Goal: Task Accomplishment & Management: Use online tool/utility

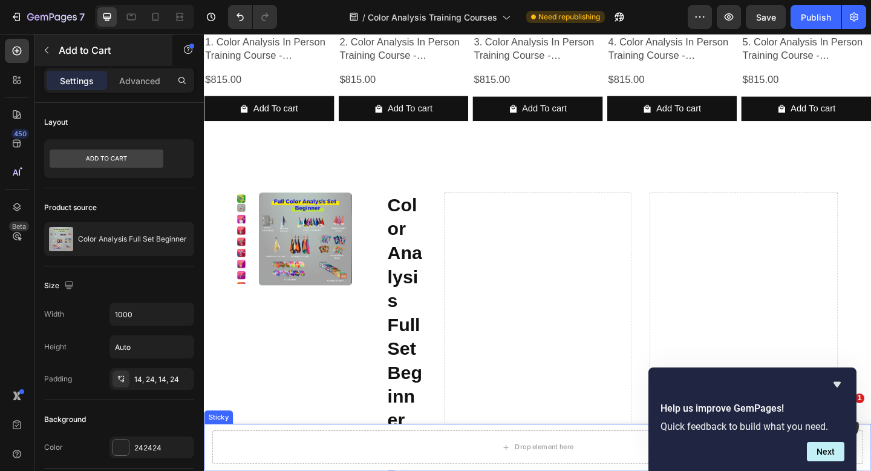
scroll to position [1272, 0]
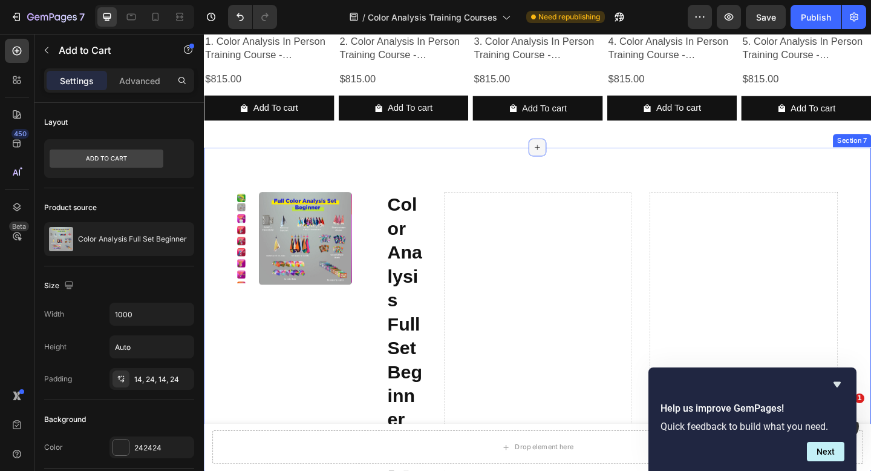
click at [562, 160] on icon at bounding box center [567, 157] width 10 height 10
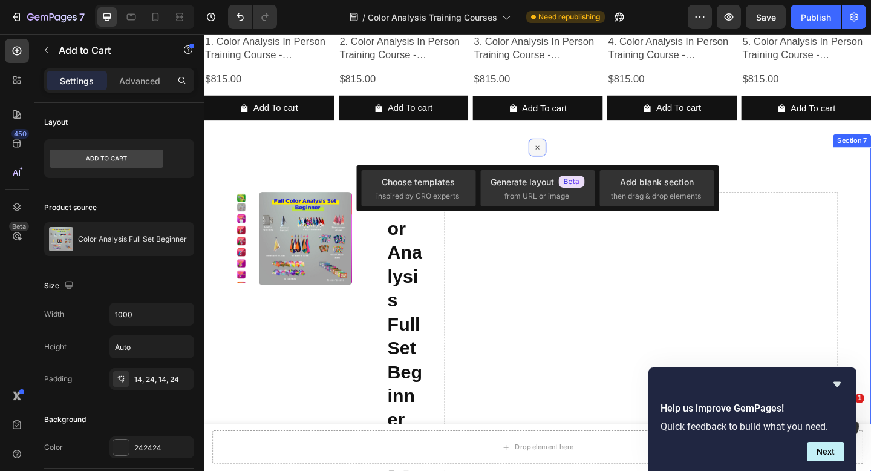
click at [562, 160] on icon at bounding box center [567, 158] width 14 height 14
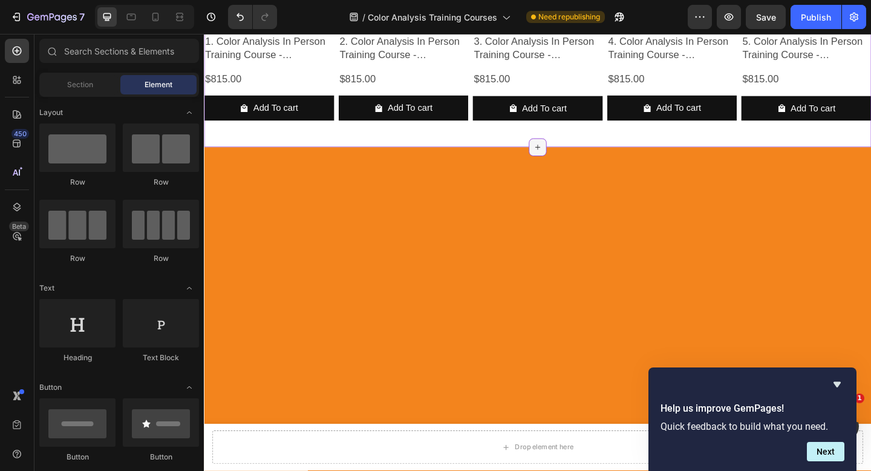
click at [565, 156] on icon at bounding box center [567, 157] width 5 height 5
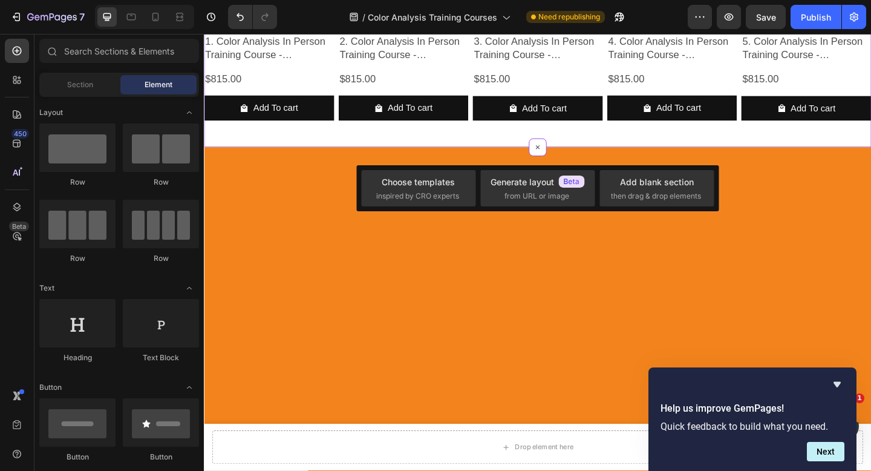
click at [585, 142] on div "Product Images 1. Color Analysis In Person Training Course - [GEOGRAPHIC_DATA] …" at bounding box center [567, 10] width 726 height 293
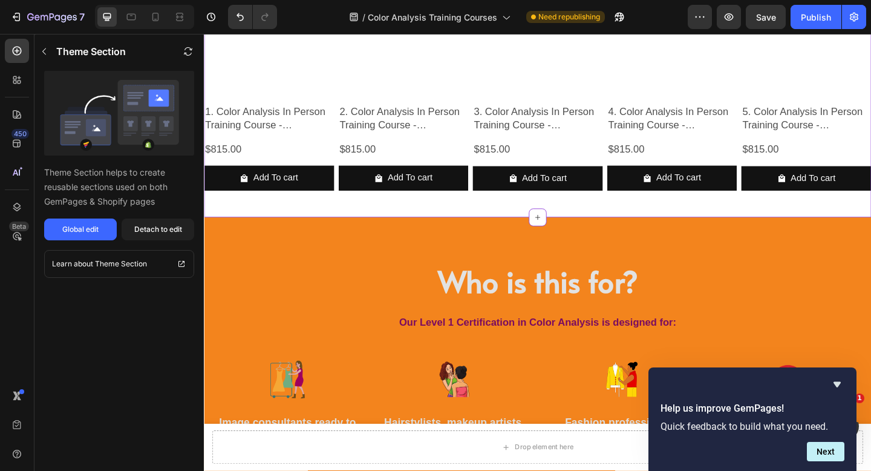
scroll to position [1192, 0]
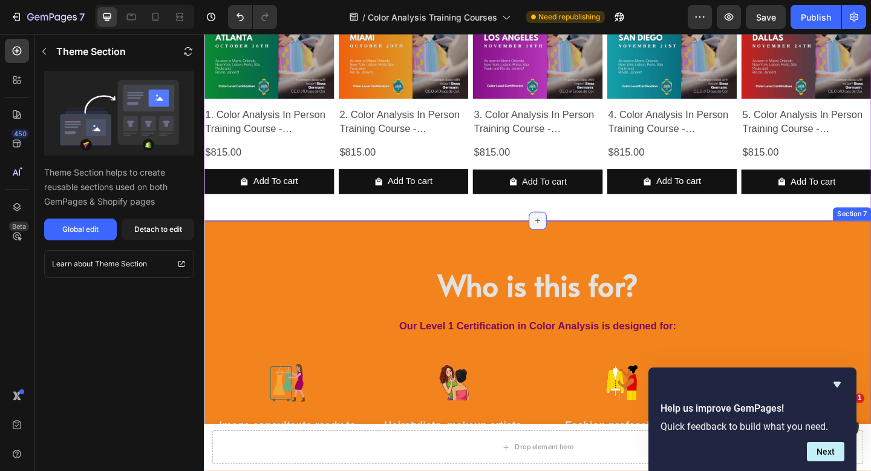
click at [565, 234] on icon at bounding box center [567, 237] width 10 height 10
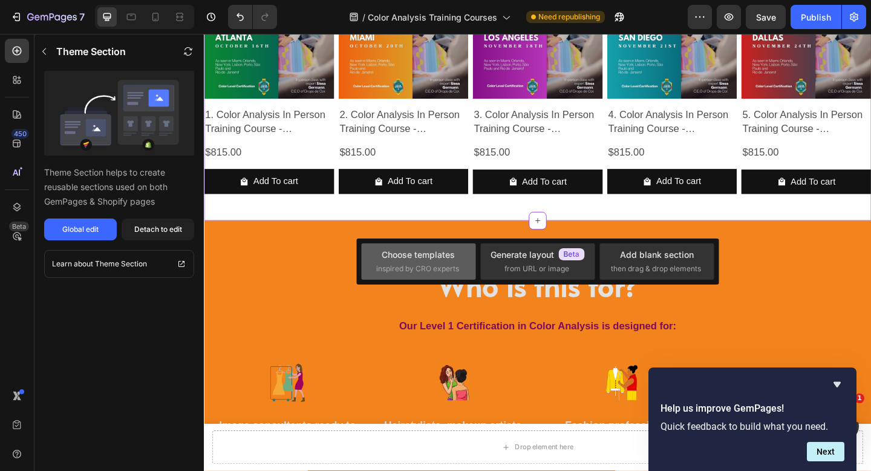
click at [445, 261] on div "Choose templates inspired by CRO experts" at bounding box center [418, 261] width 85 height 26
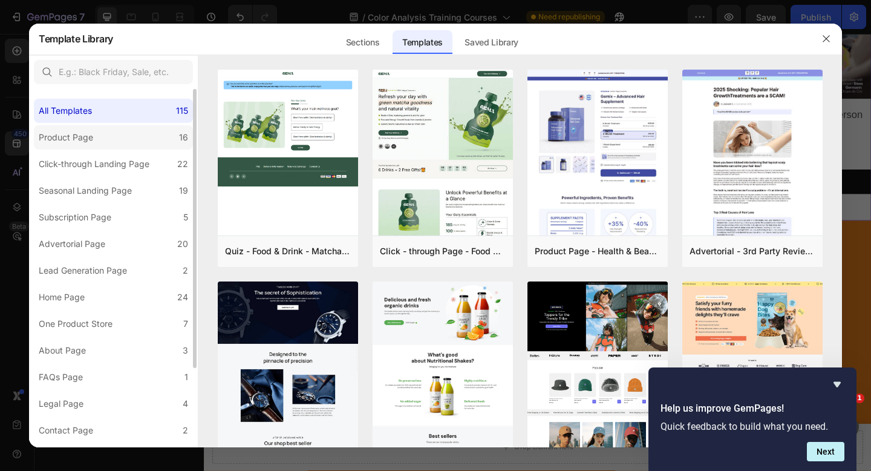
click at [145, 137] on label "Product Page 16" at bounding box center [113, 137] width 159 height 24
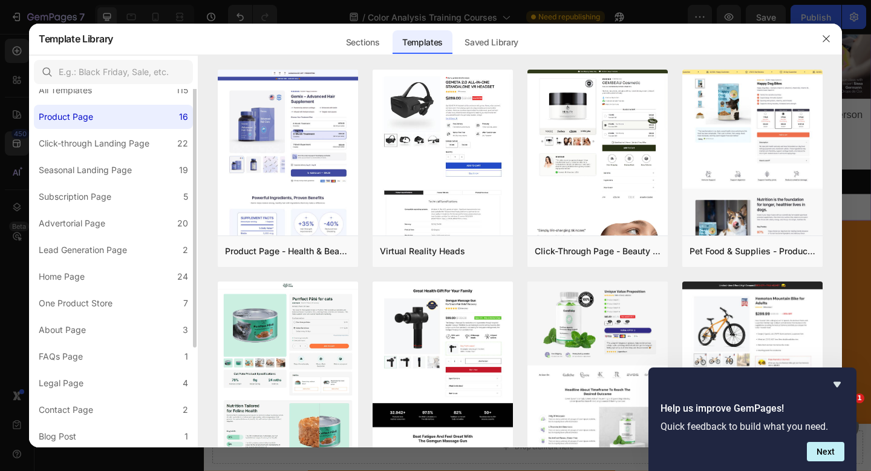
scroll to position [0, 0]
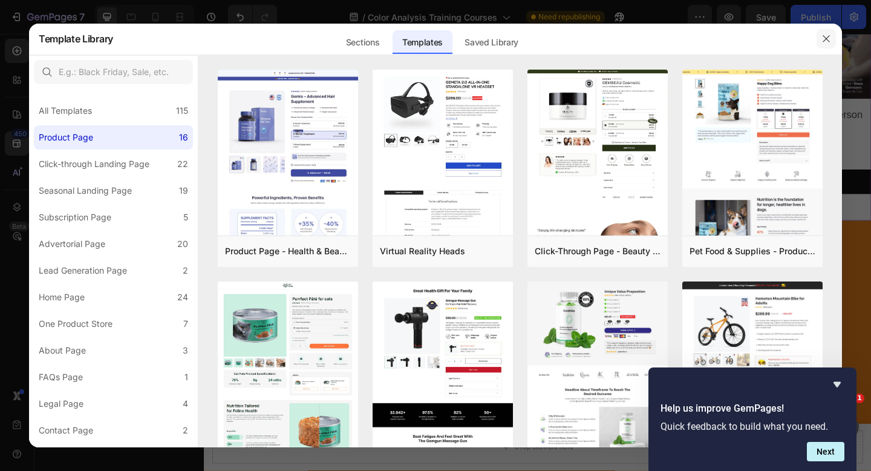
click at [827, 43] on icon "button" at bounding box center [827, 39] width 10 height 10
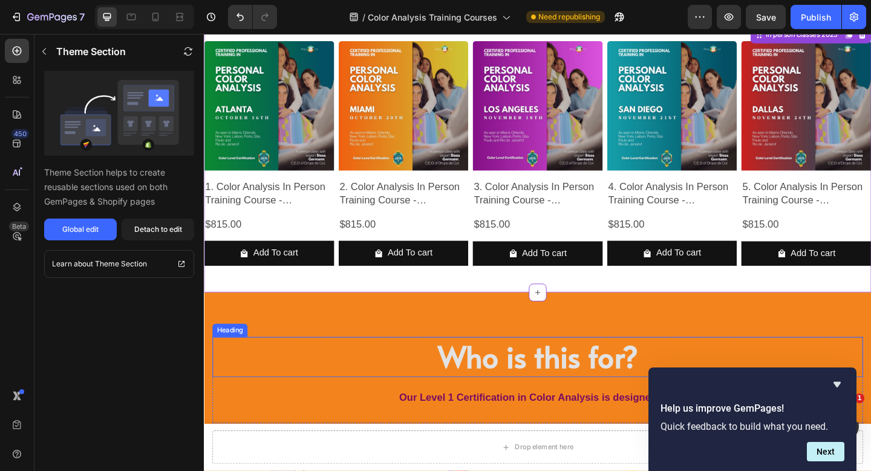
scroll to position [1039, 0]
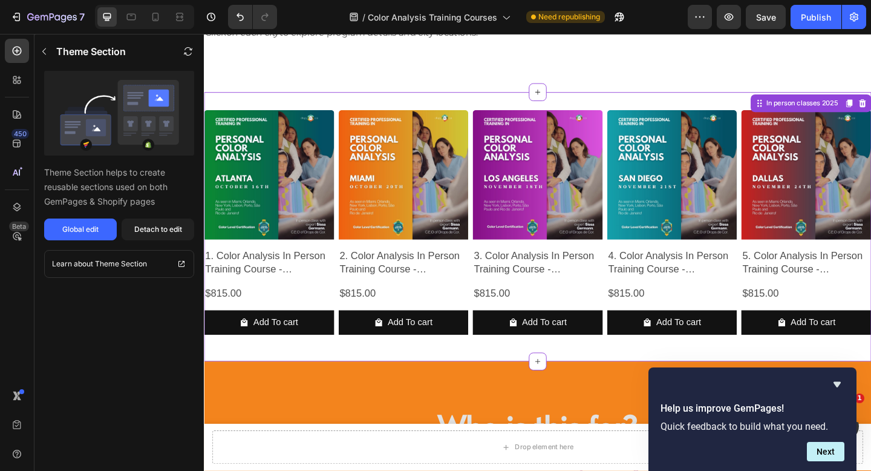
click at [808, 379] on div "Product Images 1. Color Analysis In Person Training Course - [GEOGRAPHIC_DATA] …" at bounding box center [567, 243] width 726 height 293
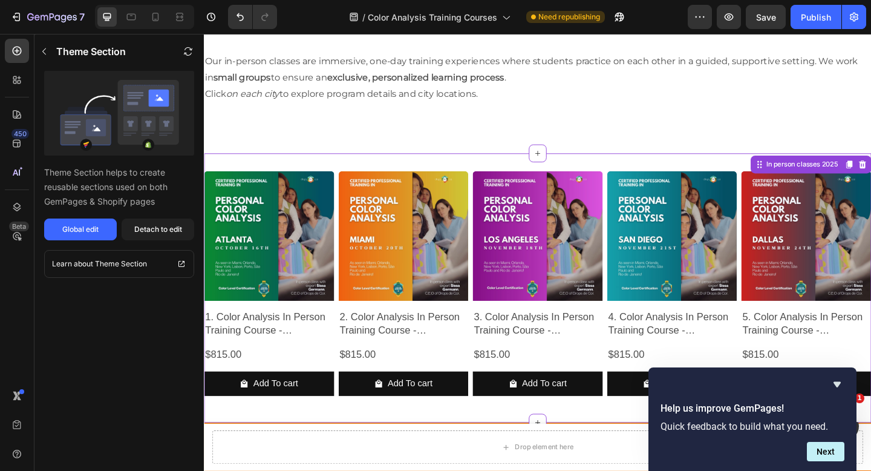
scroll to position [972, 0]
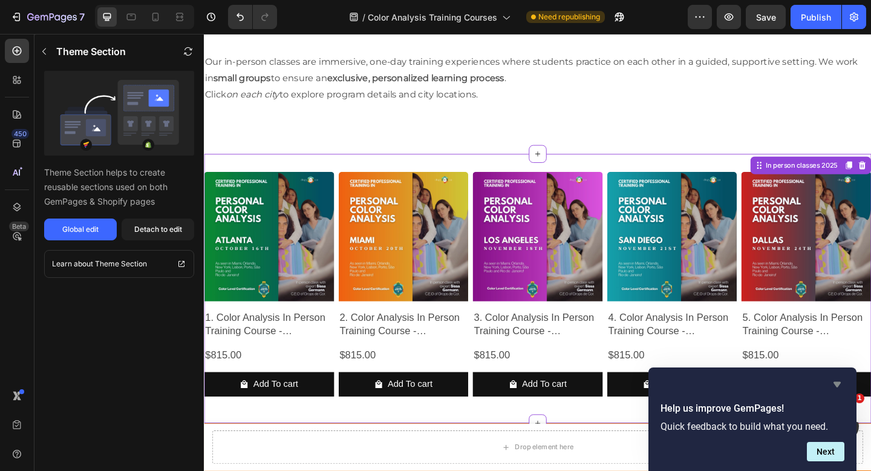
click at [844, 378] on icon "Hide survey" at bounding box center [837, 384] width 15 height 15
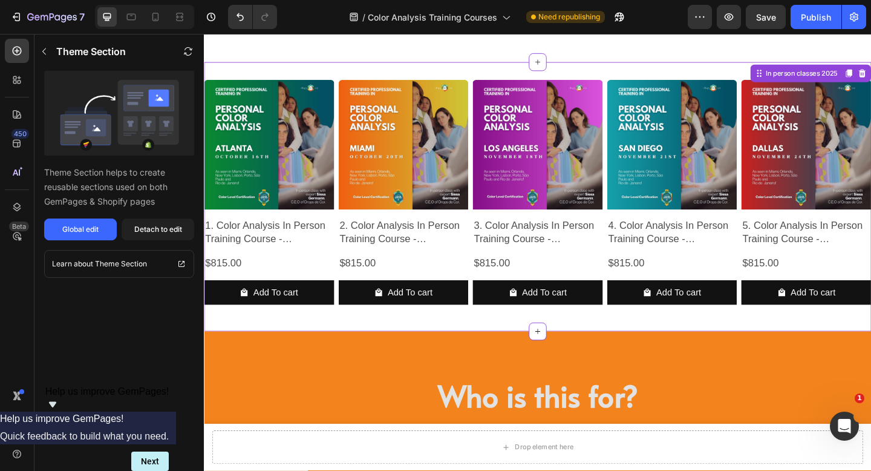
scroll to position [1080, 0]
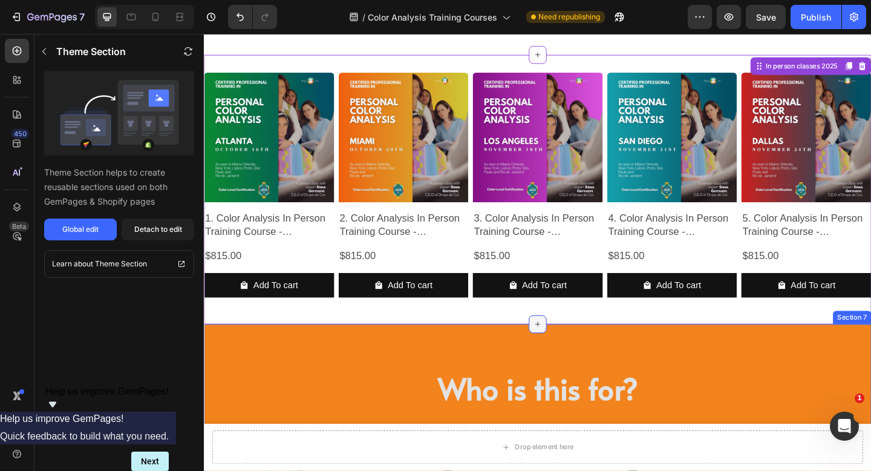
click at [563, 352] on icon at bounding box center [567, 350] width 10 height 10
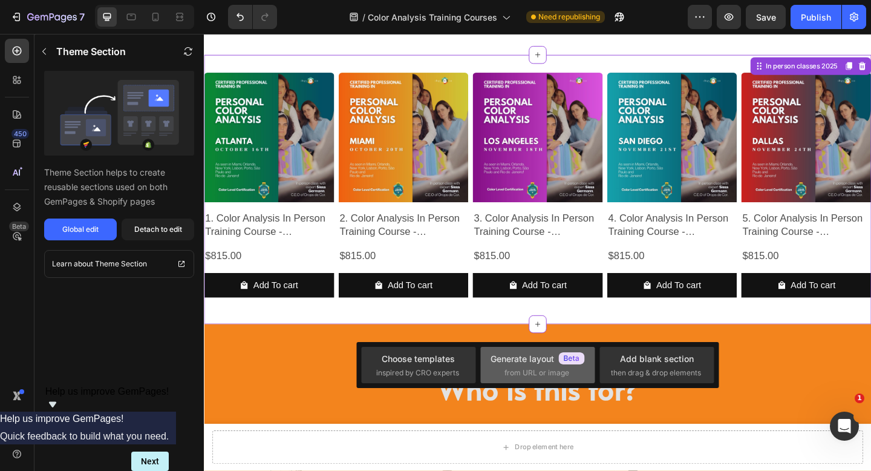
click at [537, 358] on div "Generate layout" at bounding box center [538, 358] width 94 height 13
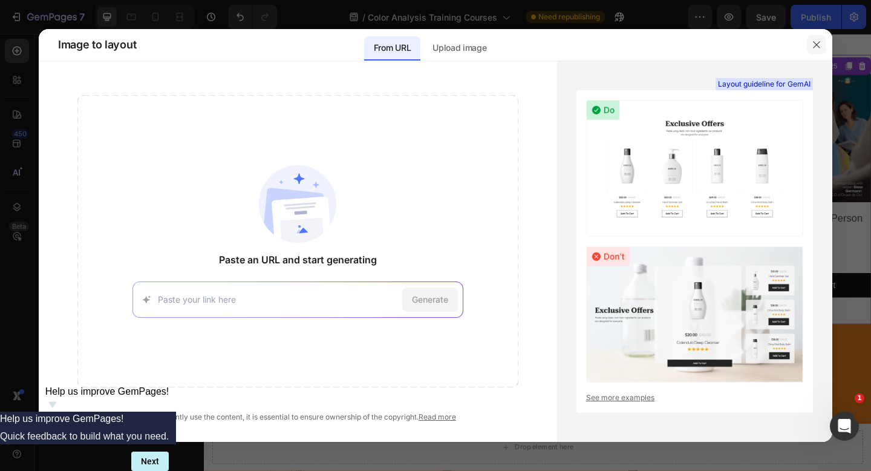
click at [809, 45] on button "button" at bounding box center [816, 44] width 19 height 19
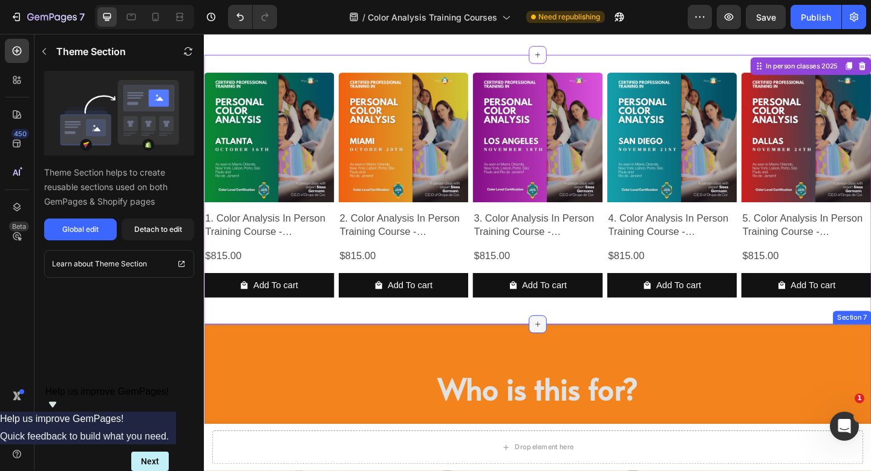
click at [562, 345] on icon at bounding box center [567, 350] width 10 height 10
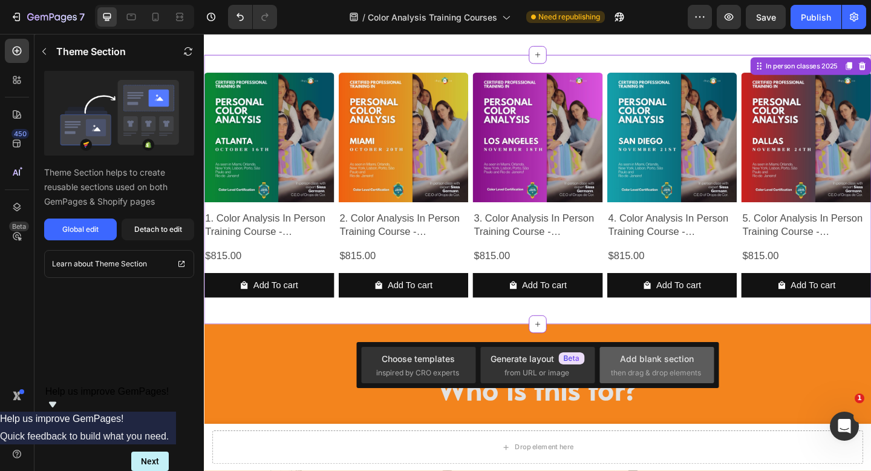
click at [661, 371] on span "then drag & drop elements" at bounding box center [656, 372] width 90 height 11
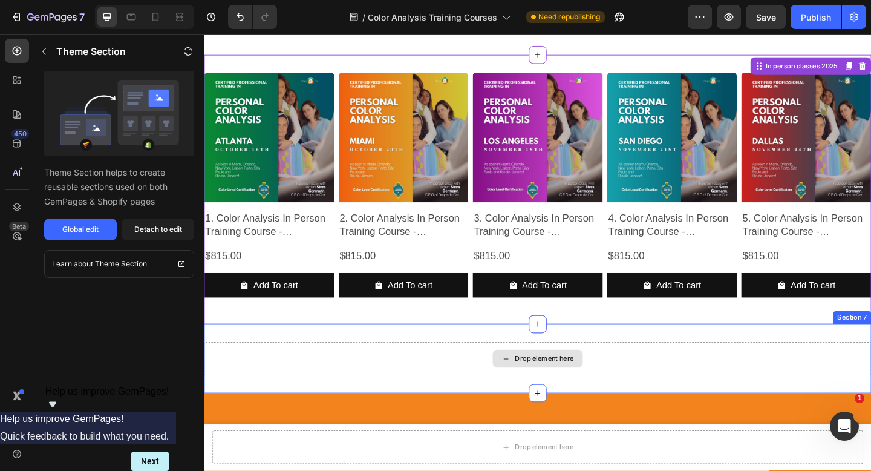
click at [665, 376] on div "Drop element here" at bounding box center [567, 387] width 726 height 36
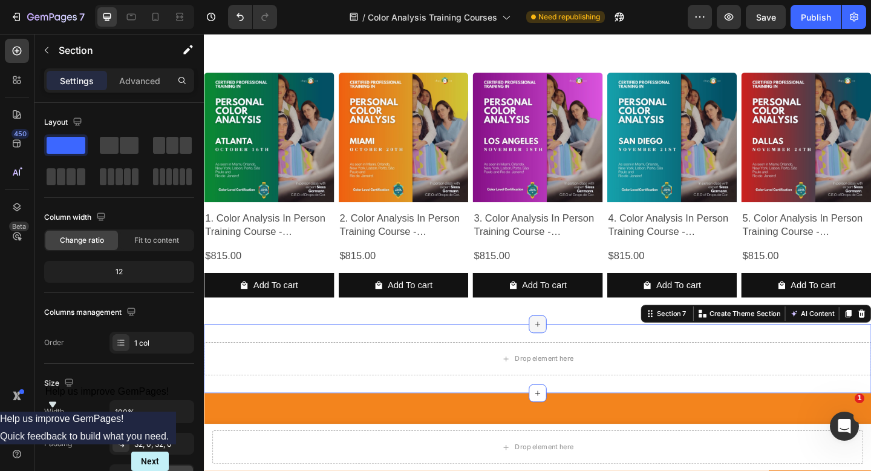
click at [567, 347] on div at bounding box center [566, 349] width 19 height 19
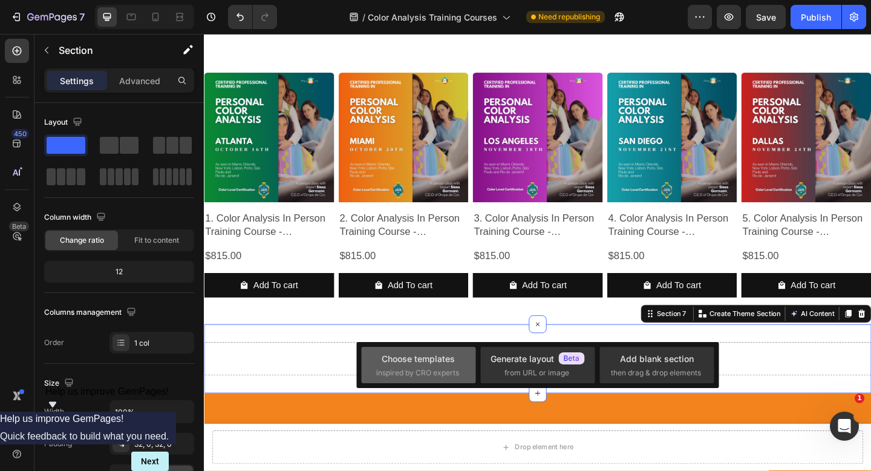
click at [424, 364] on div "Choose templates" at bounding box center [418, 358] width 73 height 13
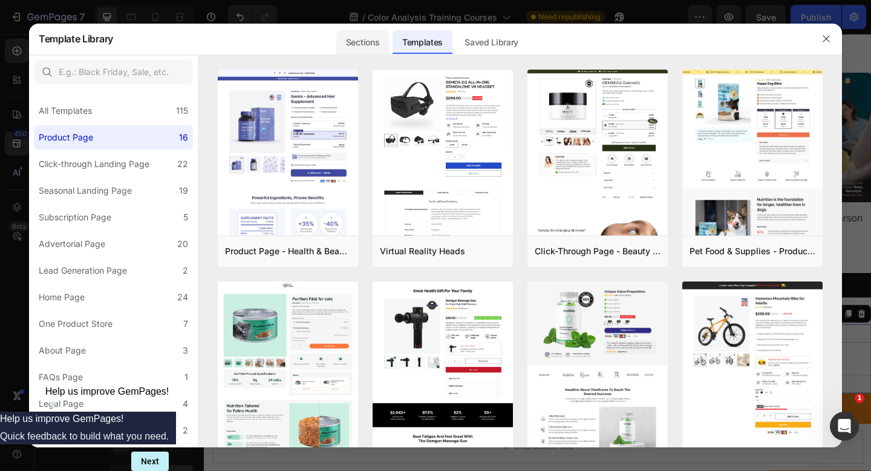
click at [366, 47] on div "Sections" at bounding box center [362, 42] width 53 height 24
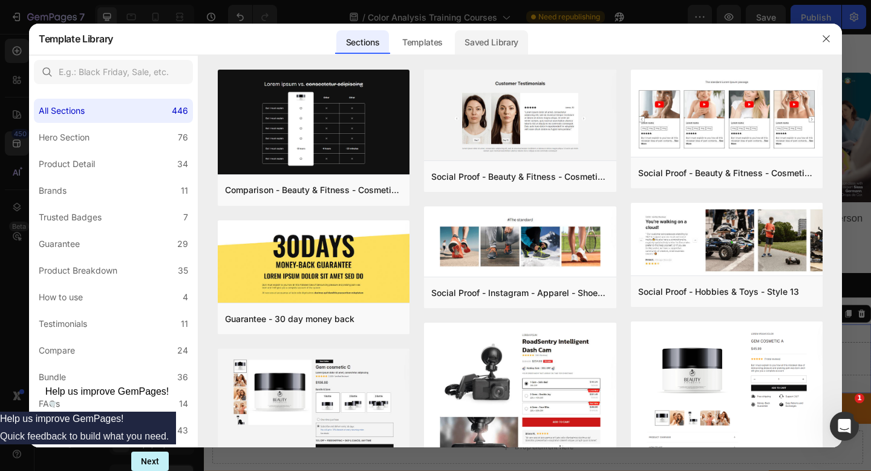
click at [481, 50] on div "Saved Library" at bounding box center [491, 42] width 73 height 24
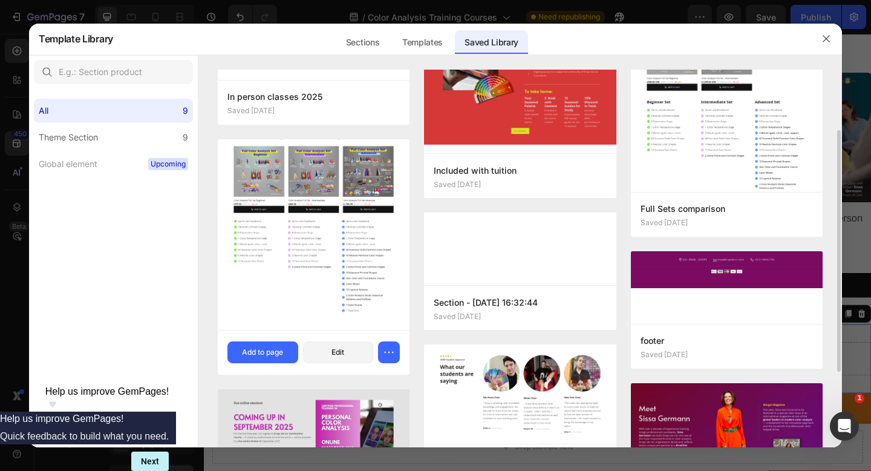
scroll to position [97, 0]
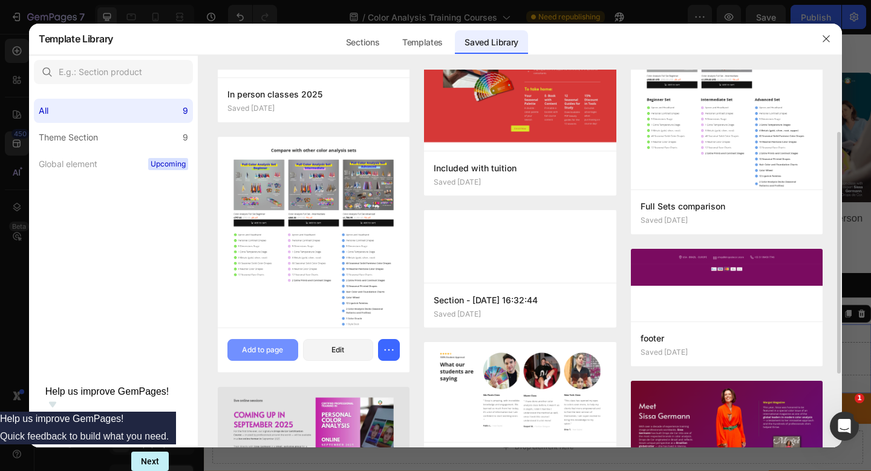
click at [260, 351] on div "Add to page" at bounding box center [262, 349] width 41 height 11
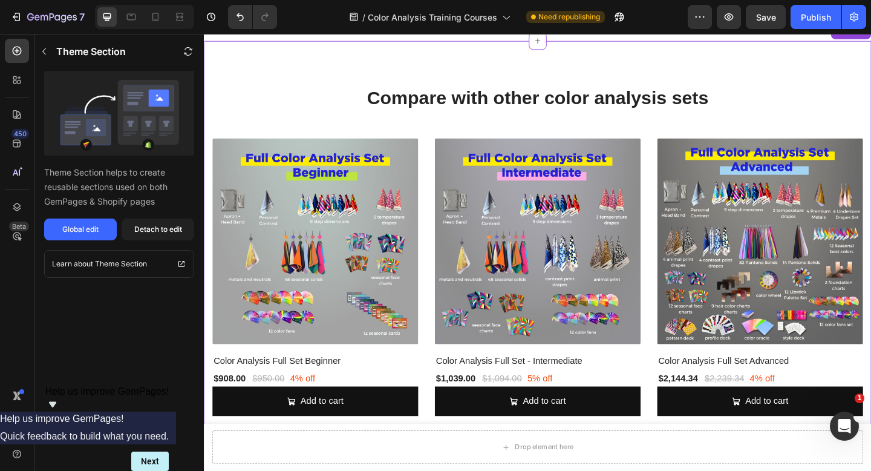
scroll to position [1394, 0]
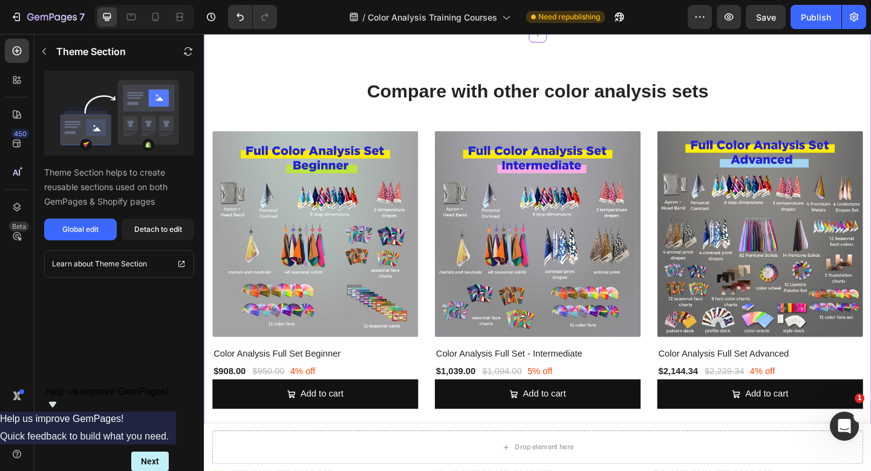
click at [686, 100] on h2 "Compare with other color analysis sets" at bounding box center [567, 96] width 708 height 28
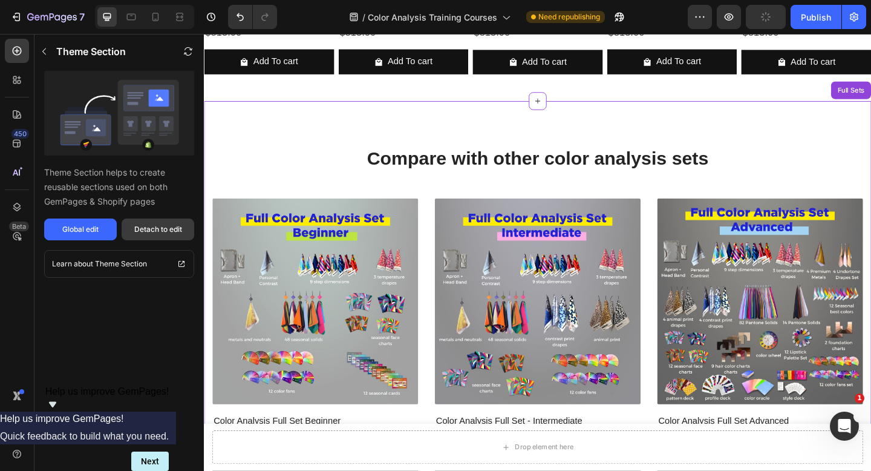
click at [181, 229] on div "Detach to edit" at bounding box center [158, 229] width 48 height 11
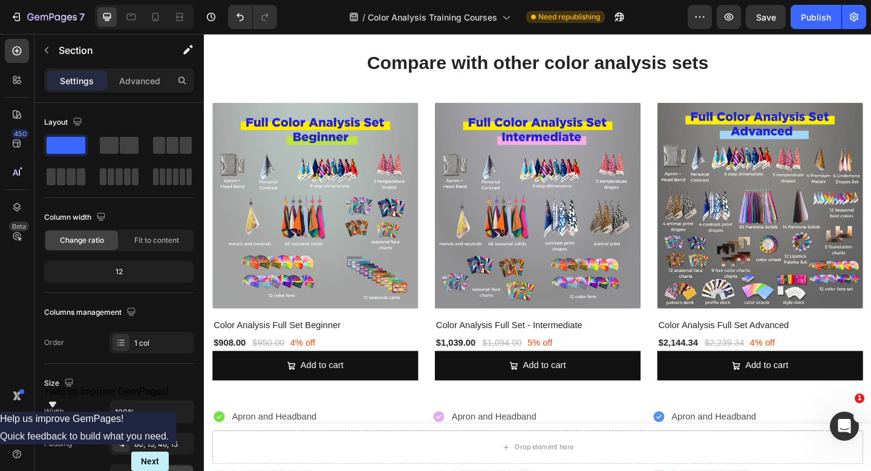
scroll to position [1412, 0]
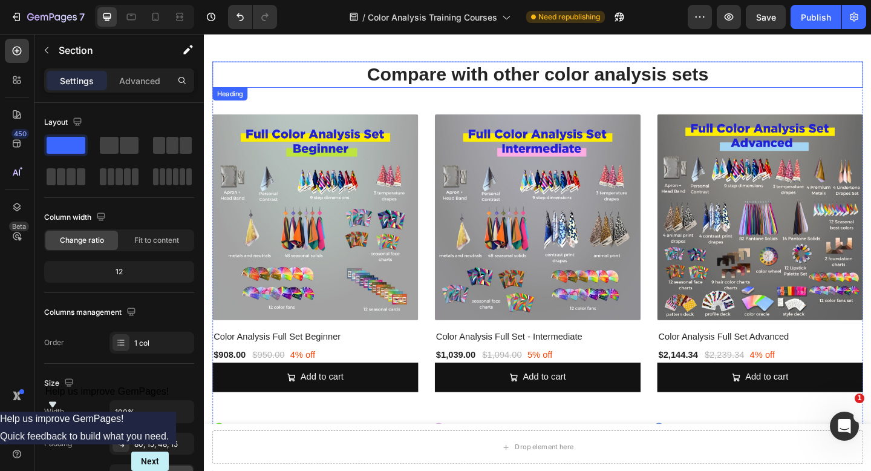
click at [594, 83] on h2 "Compare with other color analysis sets" at bounding box center [567, 78] width 708 height 28
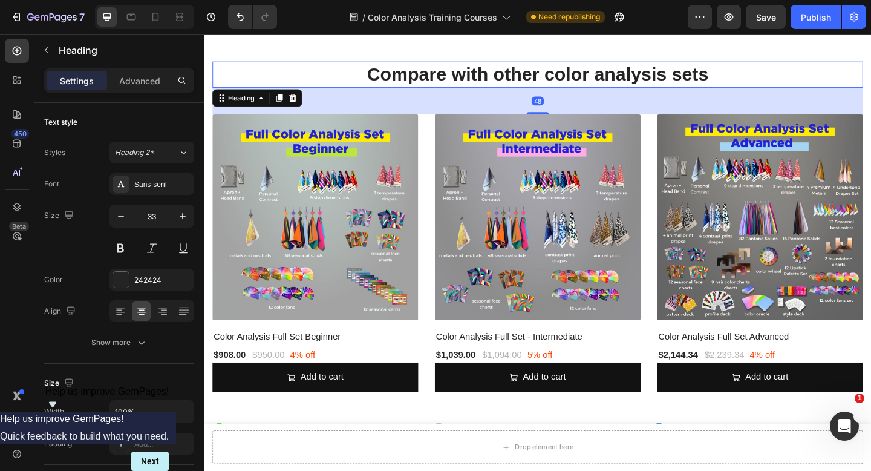
click at [594, 83] on h2 "Compare with other color analysis sets" at bounding box center [567, 78] width 708 height 28
click at [594, 83] on p "Compare with other color analysis sets" at bounding box center [567, 78] width 706 height 26
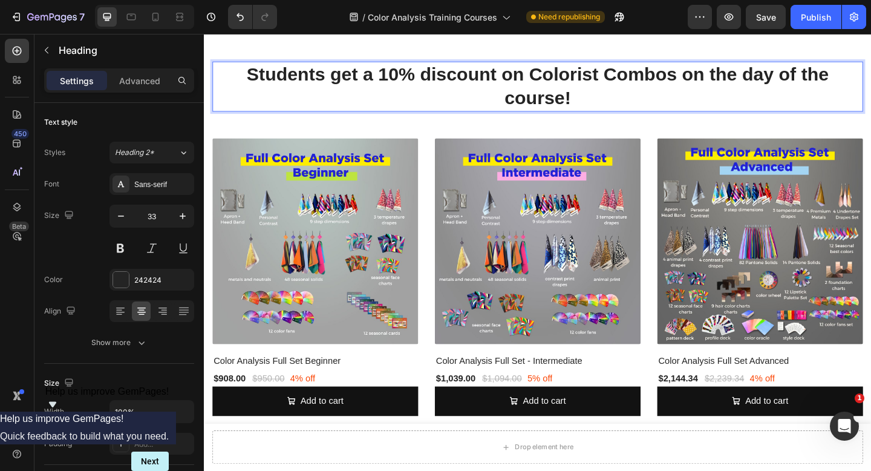
click at [627, 98] on p "Students get a 10% discount on Colorist Combos on the day of the course!" at bounding box center [567, 91] width 706 height 52
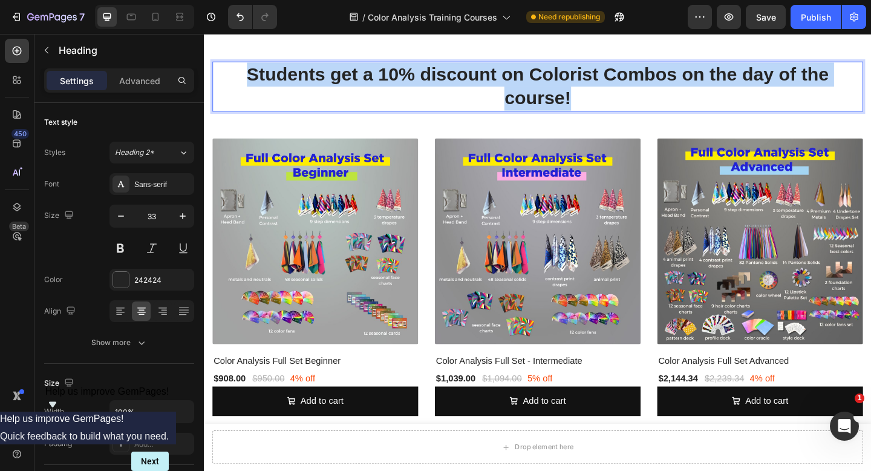
click at [627, 98] on p "Students get a 10% discount on Colorist Combos on the day of the course!" at bounding box center [567, 91] width 706 height 52
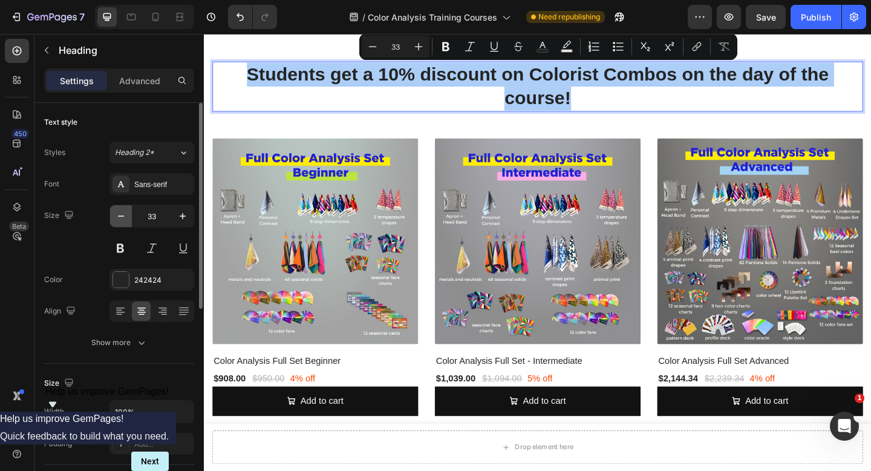
click at [126, 215] on icon "button" at bounding box center [121, 216] width 12 height 12
type input "32"
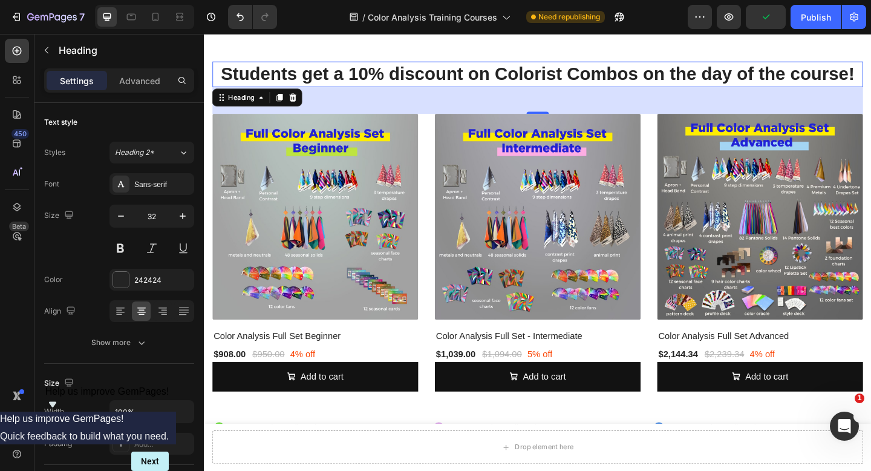
click at [464, 77] on p "Students get a 10% discount on Colorist Combos on the day of the course!" at bounding box center [567, 77] width 706 height 25
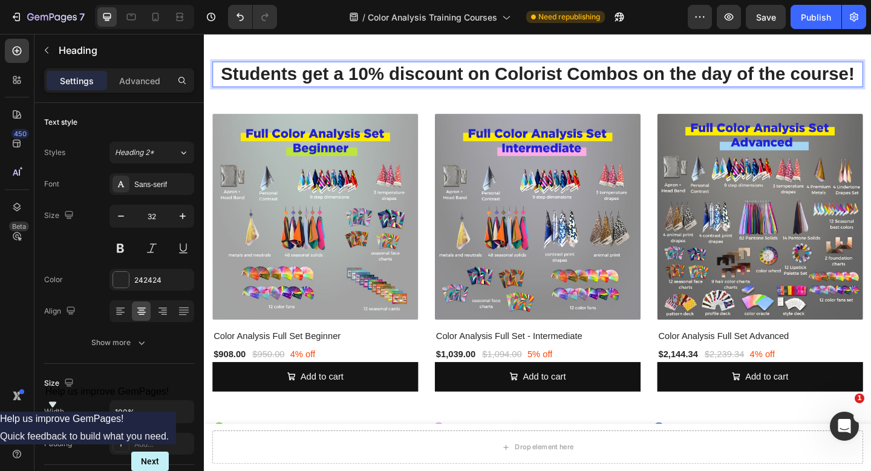
click at [597, 79] on p "Students get a 10% discount on Colorist Combos on the day of the course!" at bounding box center [567, 77] width 706 height 25
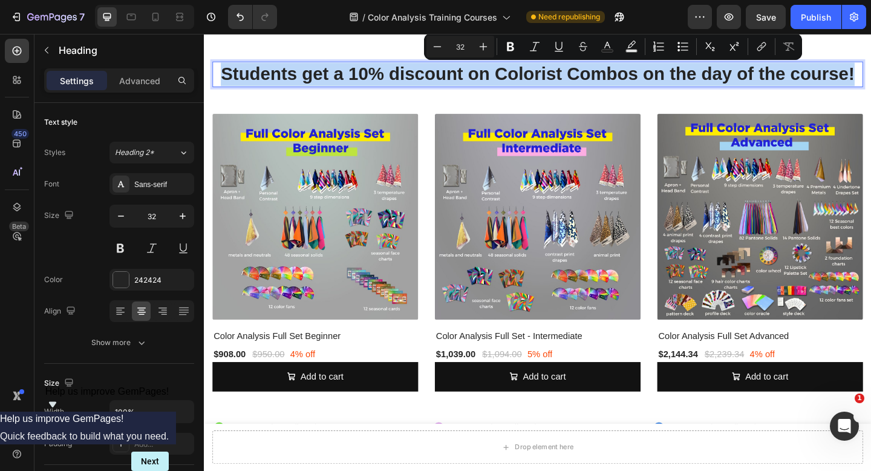
click at [597, 79] on p "Students get a 10% discount on Colorist Combos on the day of the course!" at bounding box center [567, 77] width 706 height 25
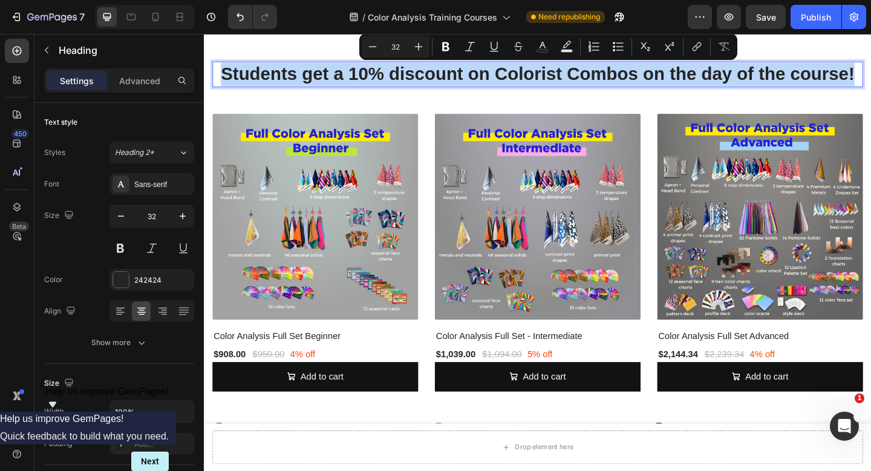
copy p "Students get a 10% discount on Colorist Combos on the day of the course!"
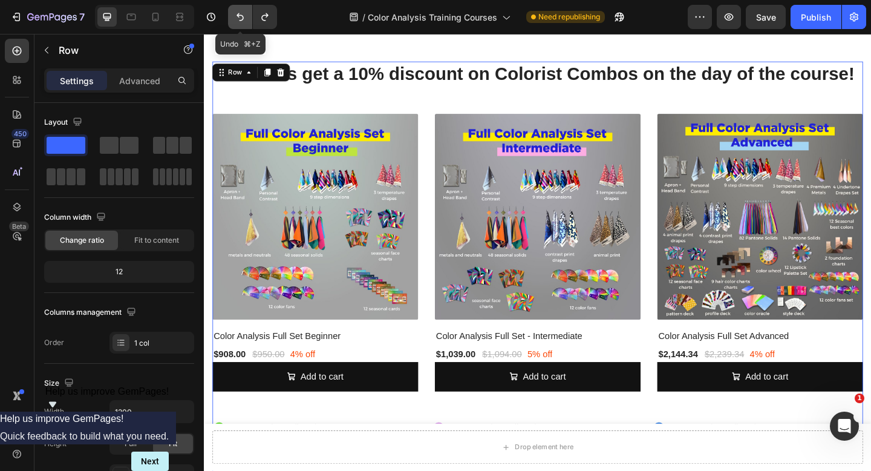
click at [241, 13] on icon "Undo/Redo" at bounding box center [240, 17] width 12 height 12
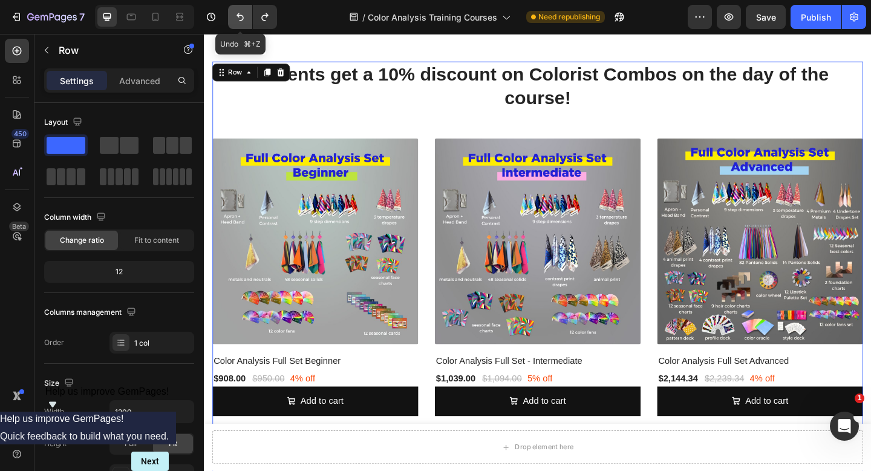
click at [241, 13] on icon "Undo/Redo" at bounding box center [240, 17] width 12 height 12
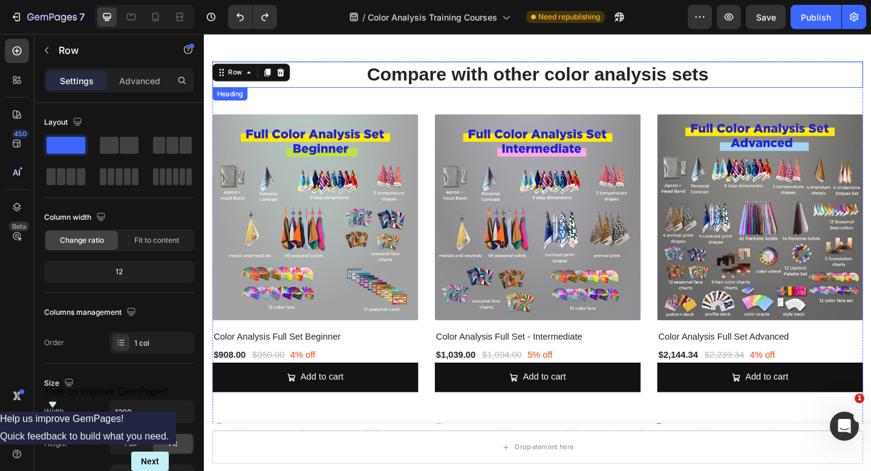
click at [716, 82] on h2 "Compare with other color analysis sets" at bounding box center [567, 78] width 708 height 28
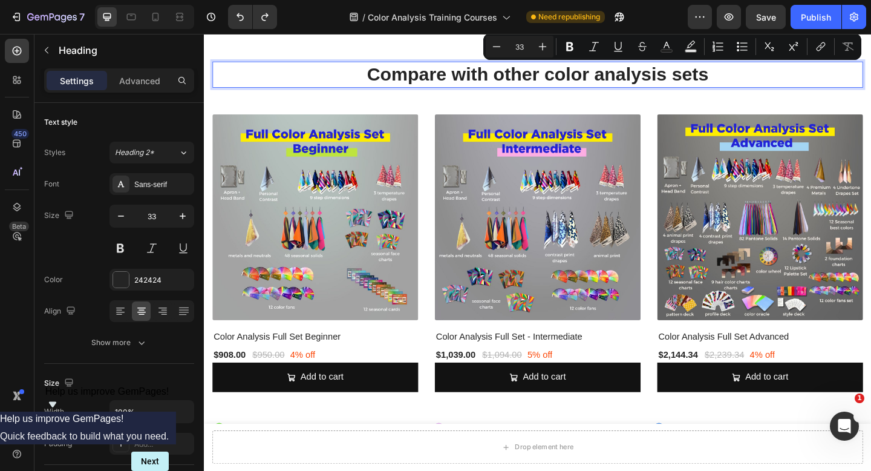
click at [368, 76] on p "Compare with other color analysis sets" at bounding box center [567, 78] width 706 height 26
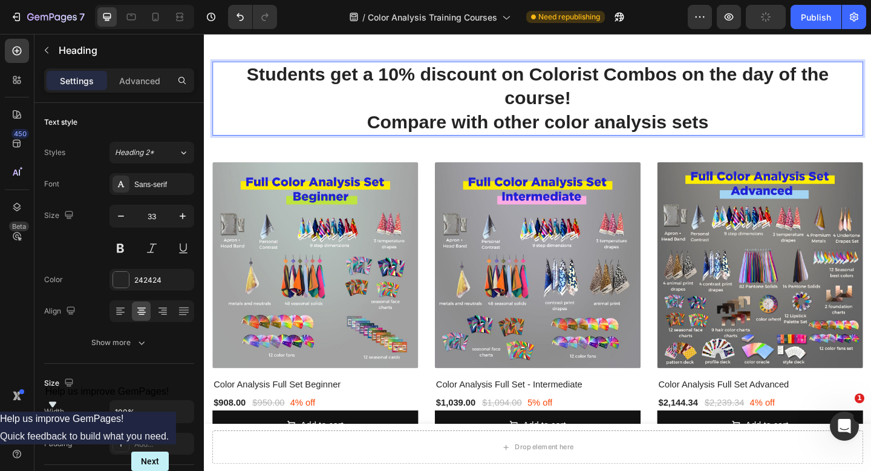
click at [708, 86] on p "Students get a 10% discount on Colorist Combos on the day of the course! Compar…" at bounding box center [567, 104] width 706 height 78
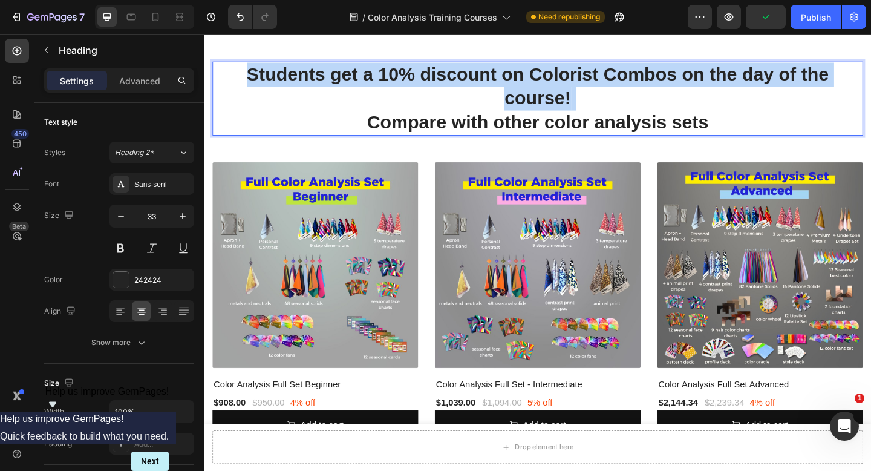
click at [708, 86] on p "Students get a 10% discount on Colorist Combos on the day of the course! Compar…" at bounding box center [567, 104] width 706 height 78
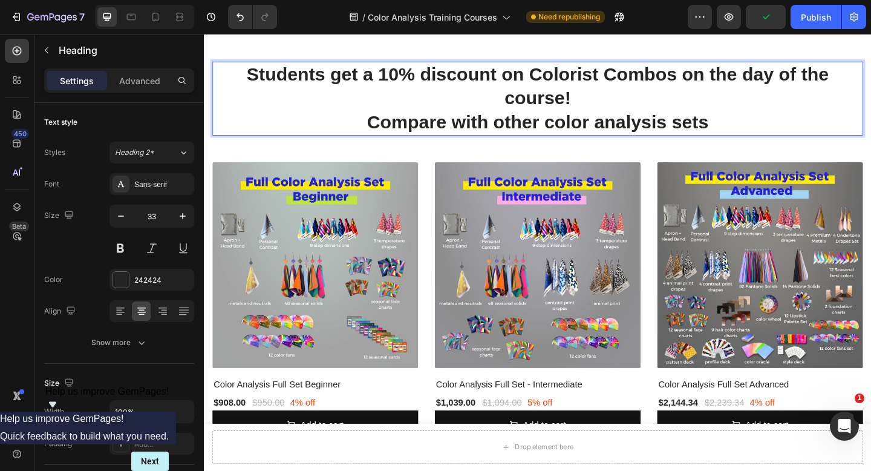
click at [770, 118] on p "Students get a 10% discount on Colorist Combos on the day of the course! Compar…" at bounding box center [567, 104] width 706 height 78
click at [733, 117] on p "Students get a 10% discount on Colorist Combos on the day of the course! Compar…" at bounding box center [567, 104] width 706 height 78
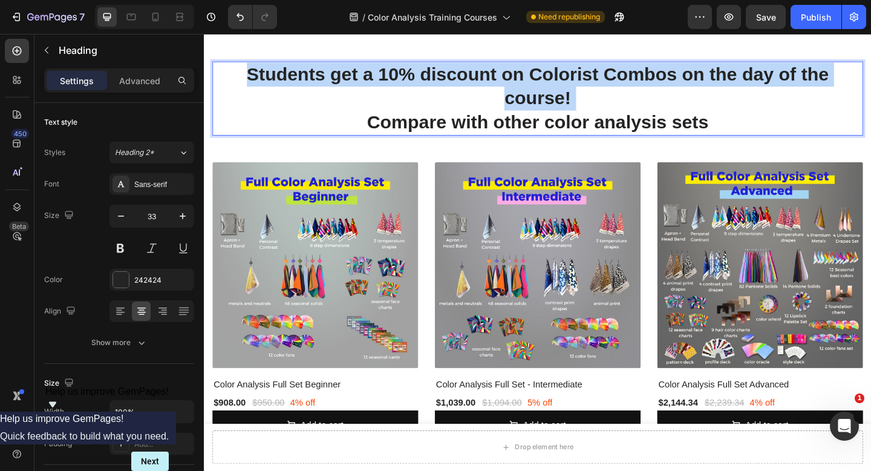
click at [733, 117] on p "Students get a 10% discount on Colorist Combos on the day of the course! Compar…" at bounding box center [567, 104] width 706 height 78
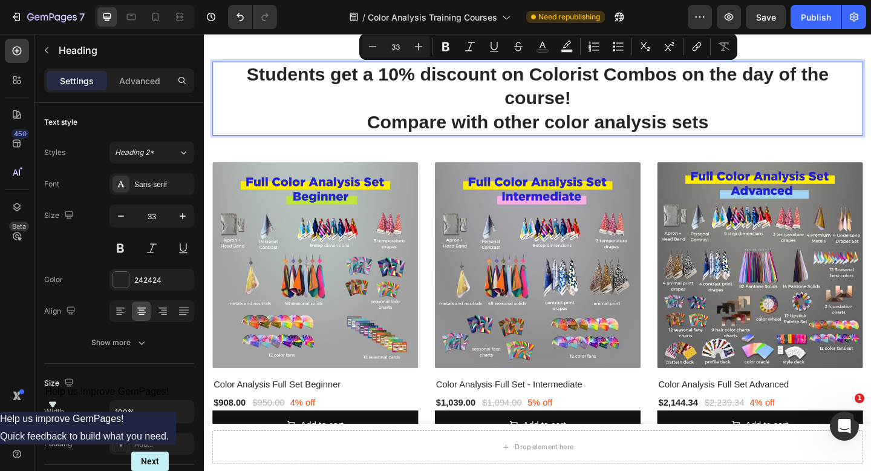
click at [775, 134] on p "Students get a 10% discount on Colorist Combos on the day of the course! Compar…" at bounding box center [567, 104] width 706 height 78
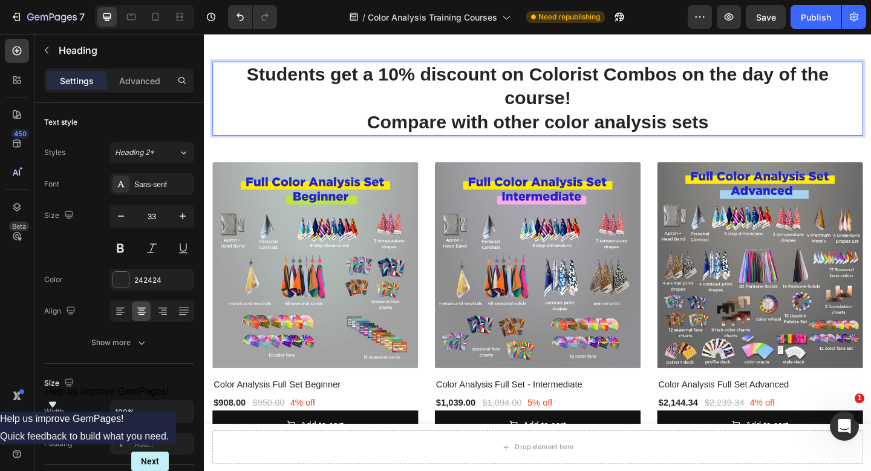
click at [775, 134] on p "Students get a 10% discount on Colorist Combos on the day of the course! Compar…" at bounding box center [567, 104] width 706 height 78
click at [761, 132] on p "Students get a 10% discount on Colorist Combos on the day of the course! Compar…" at bounding box center [567, 104] width 706 height 78
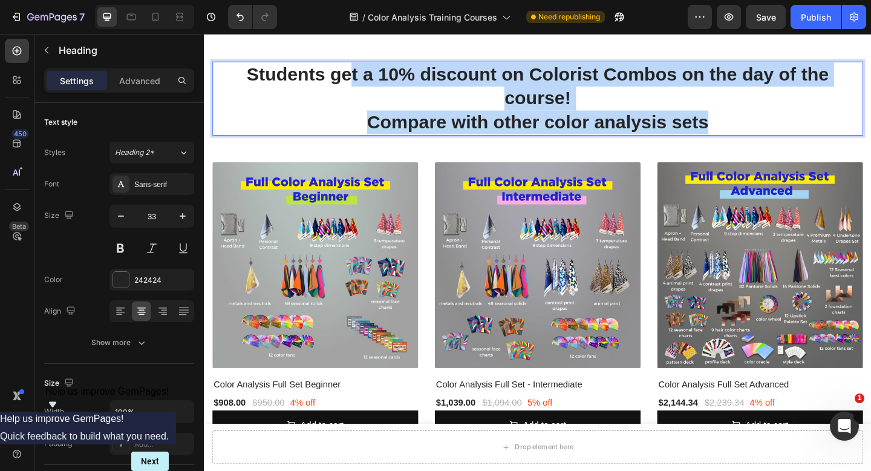
drag, startPoint x: 765, startPoint y: 131, endPoint x: 362, endPoint y: 74, distance: 407.0
click at [362, 74] on p "Students get a 10% discount on Colorist Combos on the day of the course! Compar…" at bounding box center [567, 104] width 706 height 78
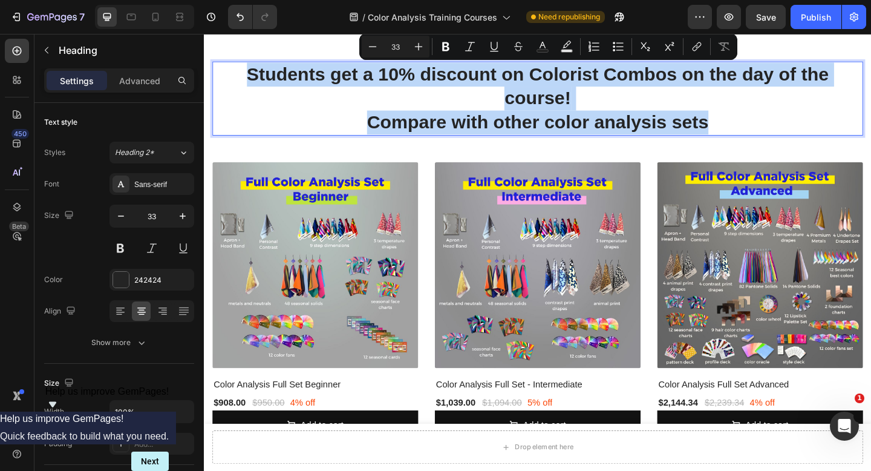
drag, startPoint x: 249, startPoint y: 75, endPoint x: 770, endPoint y: 126, distance: 522.9
click at [770, 126] on p "Students get a 10% discount on Colorist Combos on the day of the course! Compar…" at bounding box center [567, 104] width 706 height 78
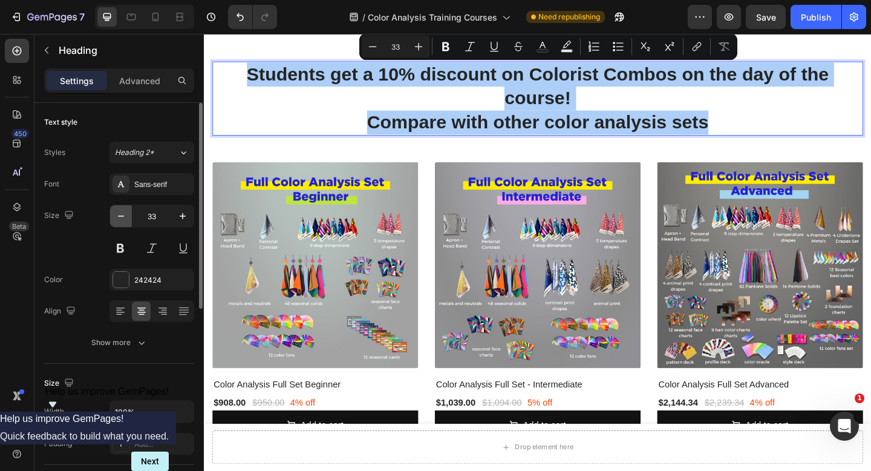
click at [123, 220] on icon "button" at bounding box center [121, 216] width 12 height 12
type input "32"
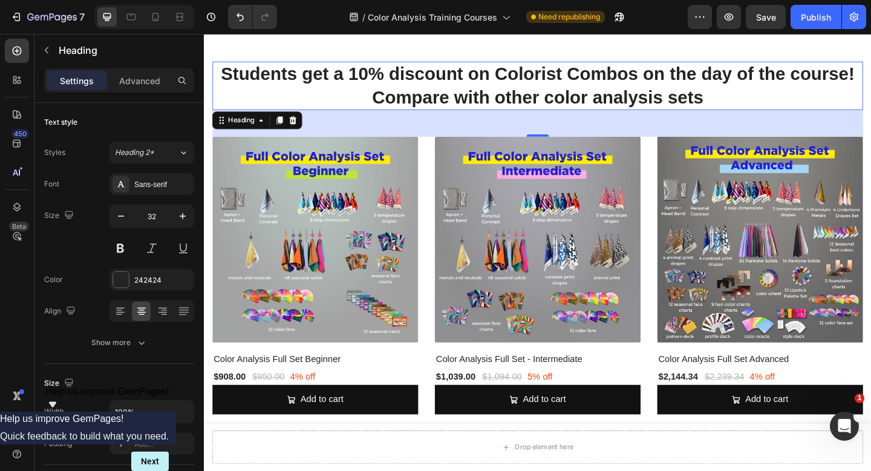
click at [756, 108] on p "Students get a 10% discount on Colorist Combos on the day of the course! Compar…" at bounding box center [567, 90] width 706 height 50
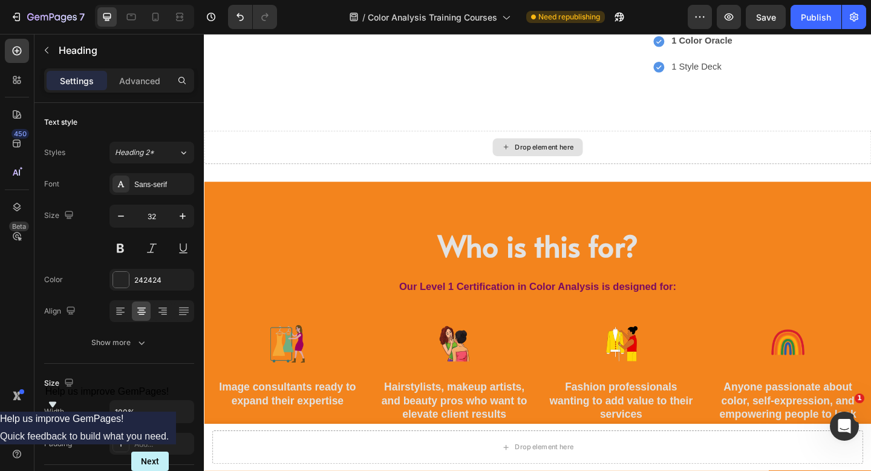
scroll to position [2273, 0]
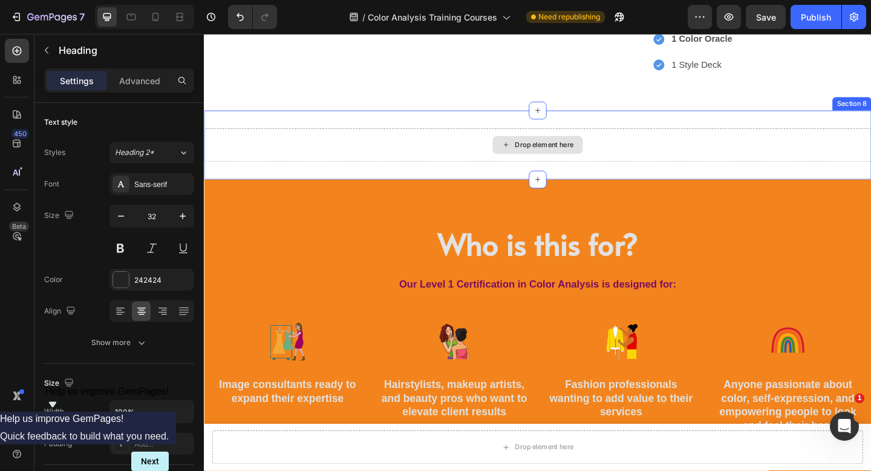
click at [846, 137] on div "Drop element here" at bounding box center [567, 155] width 726 height 36
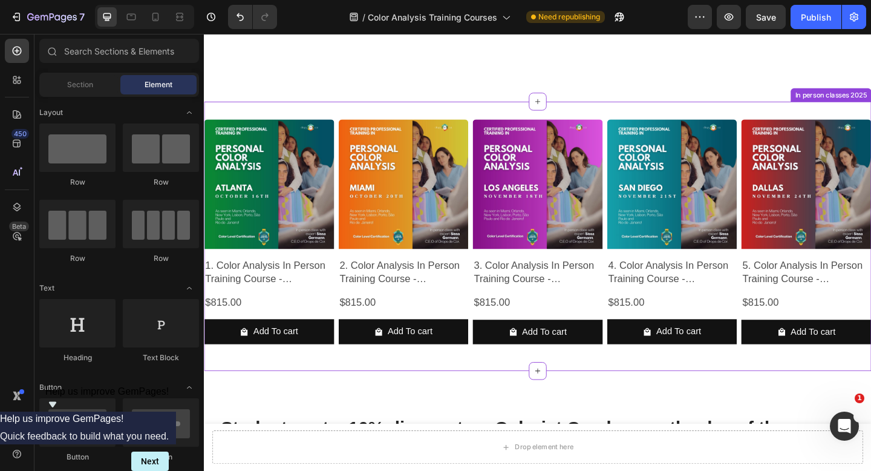
scroll to position [1281, 0]
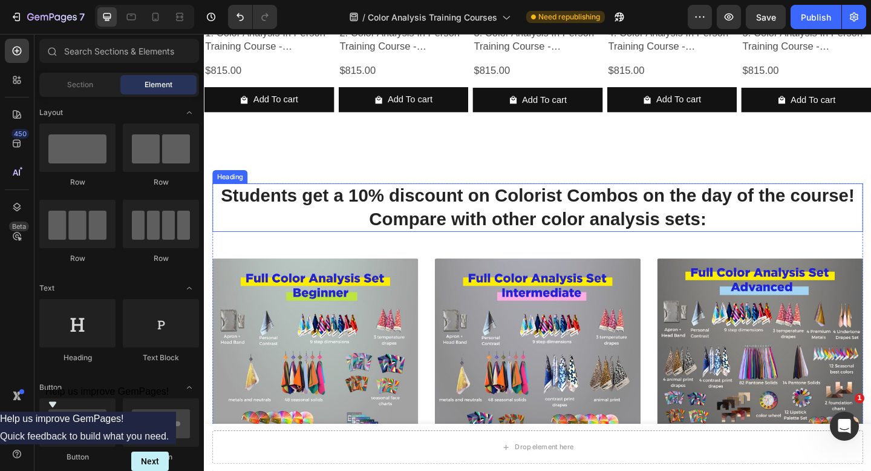
click at [542, 226] on h2 "Students get a 10% discount on Colorist Combos on the day of the course! Compar…" at bounding box center [567, 223] width 708 height 53
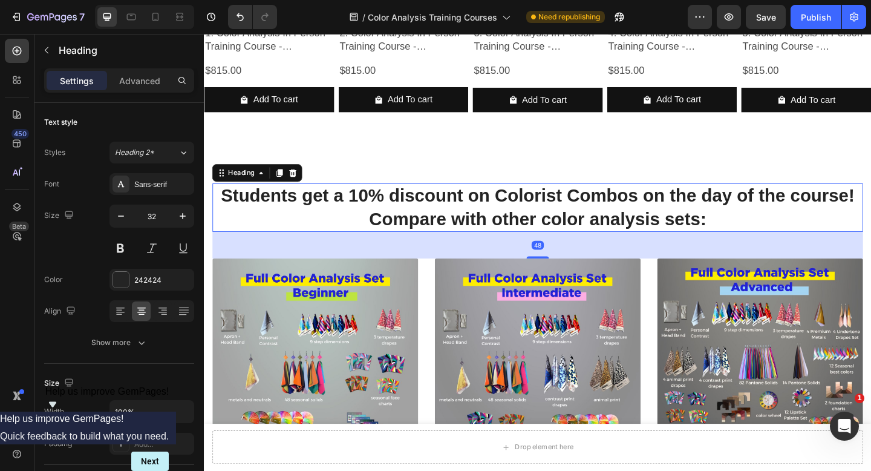
click at [594, 215] on h2 "Students get a 10% discount on Colorist Combos on the day of the course! Compar…" at bounding box center [567, 223] width 708 height 53
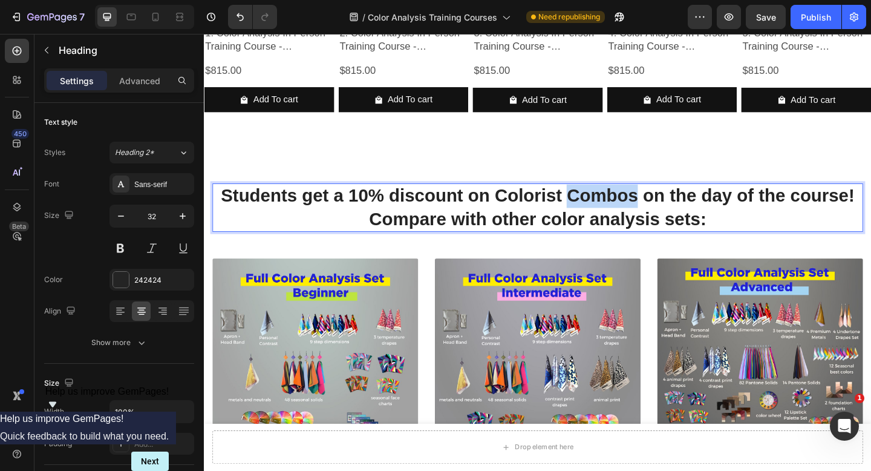
click at [594, 215] on p "Students get a 10% discount on Colorist Combos on the day of the course! Compar…" at bounding box center [567, 223] width 706 height 50
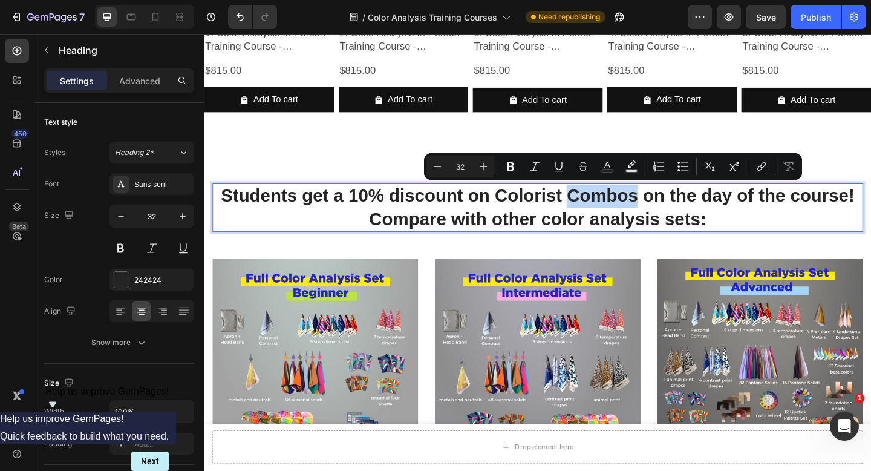
click at [753, 228] on p "Students get a 10% discount on Colorist Combos on the day of the course! Compar…" at bounding box center [567, 223] width 706 height 50
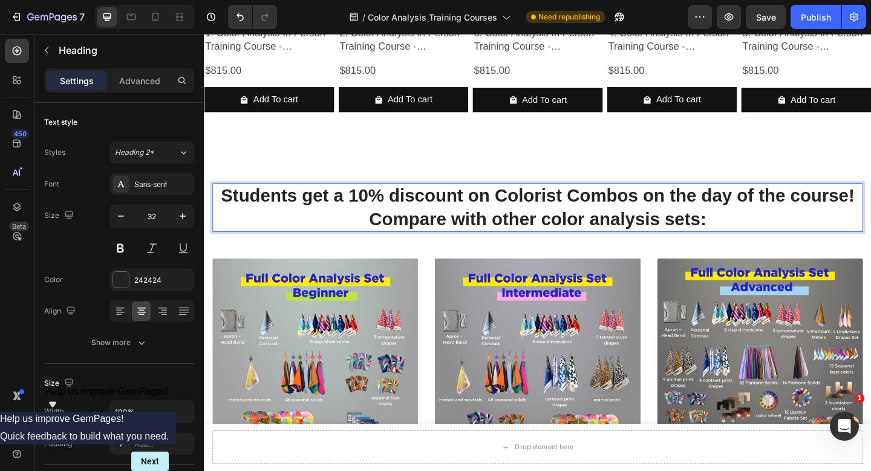
click at [753, 228] on p "Students get a 10% discount on Colorist Combos on the day of the course! Compar…" at bounding box center [567, 223] width 706 height 50
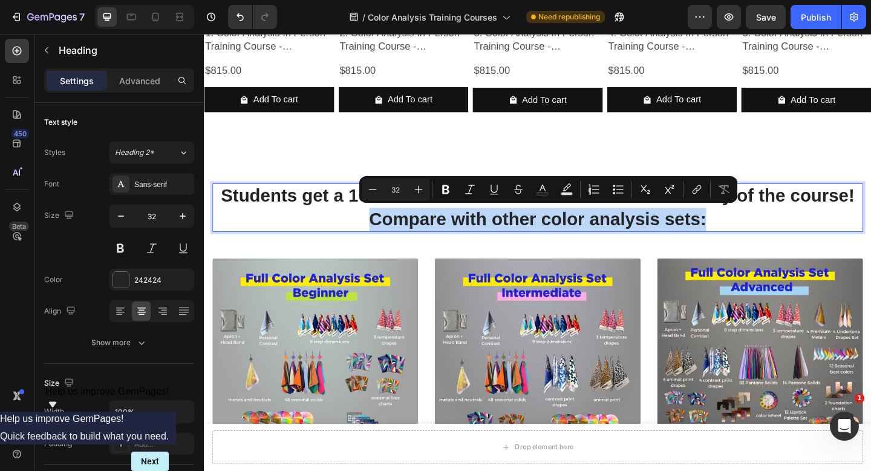
click at [753, 228] on p "Students get a 10% discount on Colorist Combos on the day of the course! Compar…" at bounding box center [567, 223] width 706 height 50
click at [751, 235] on p "Students get a 10% discount on Colorist Combos on the day of the course! Compar…" at bounding box center [567, 223] width 706 height 50
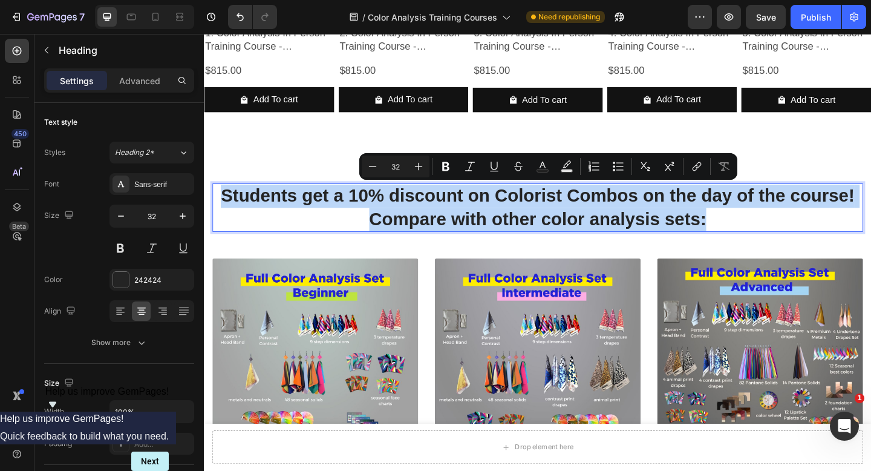
drag, startPoint x: 751, startPoint y: 235, endPoint x: 203, endPoint y: 216, distance: 548.6
copy p "Students get a 10% discount on Colorist Combos on the day of the course! Compar…"
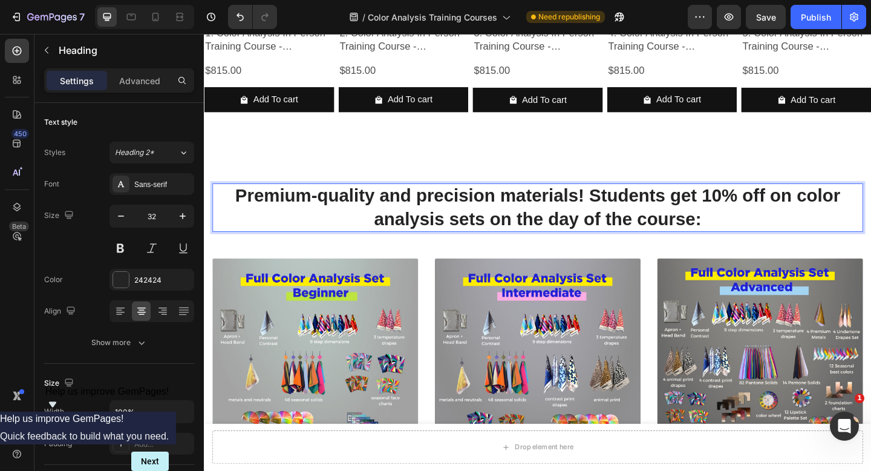
click at [623, 209] on p "Premium-quality and precision materials! Students get 10% off on color analysis…" at bounding box center [567, 223] width 706 height 50
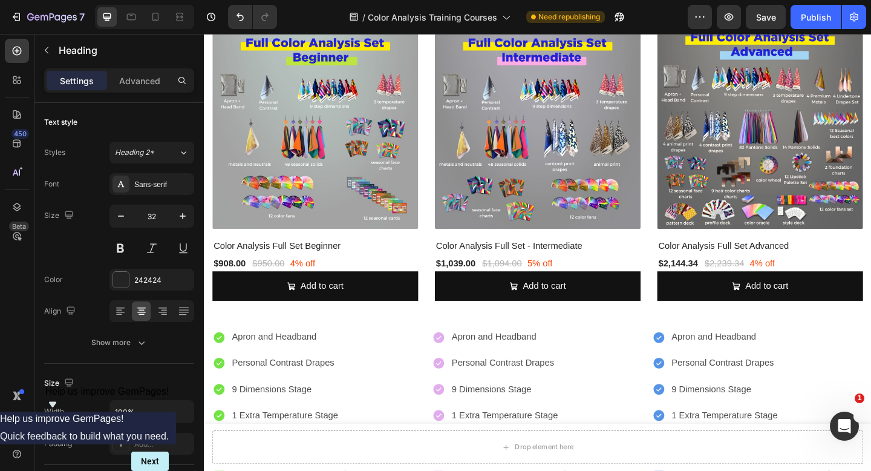
scroll to position [1538, 0]
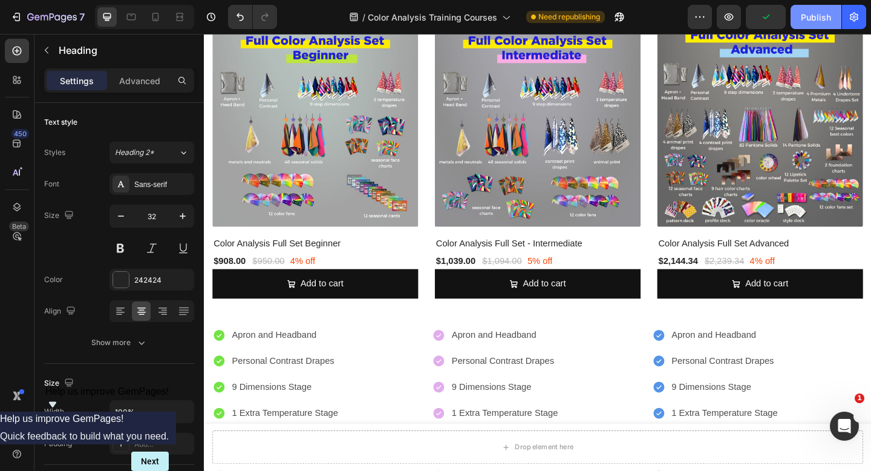
click at [813, 12] on div "Publish" at bounding box center [816, 17] width 30 height 13
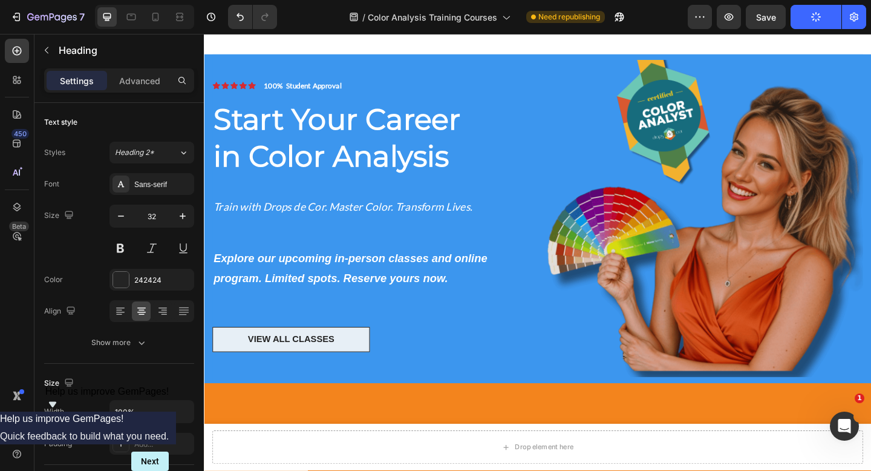
scroll to position [0, 0]
